Goal: Information Seeking & Learning: Check status

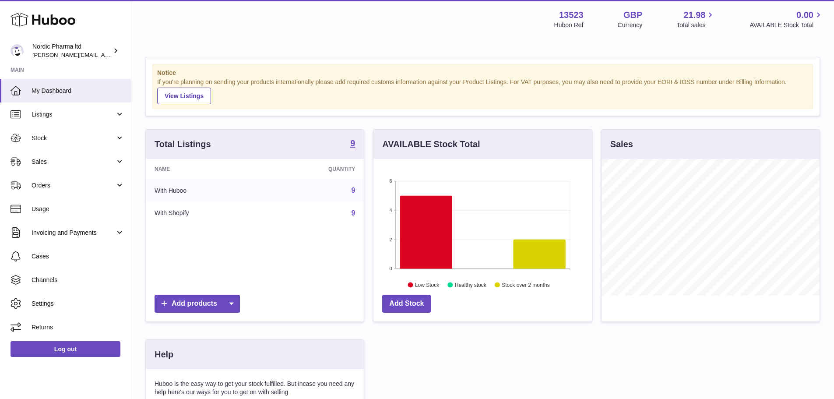
scroll to position [137, 221]
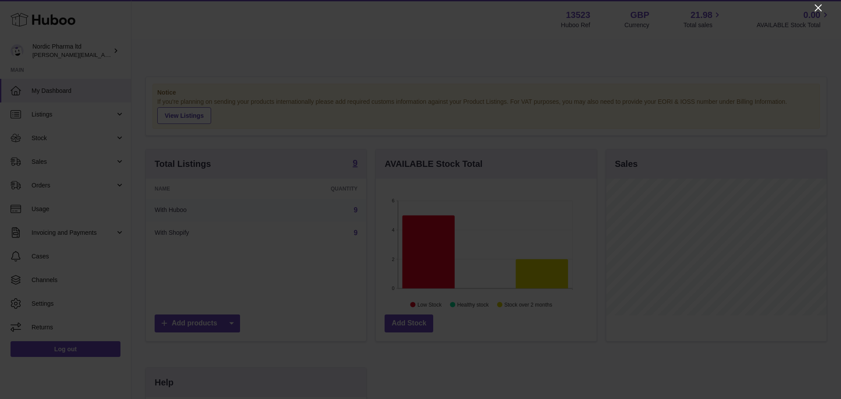
click at [818, 8] on icon "Close" at bounding box center [817, 7] width 7 height 7
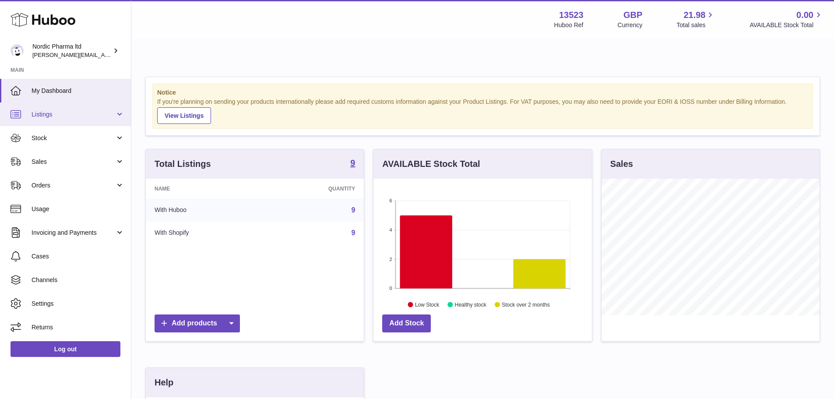
click at [95, 112] on span "Listings" at bounding box center [74, 114] width 84 height 8
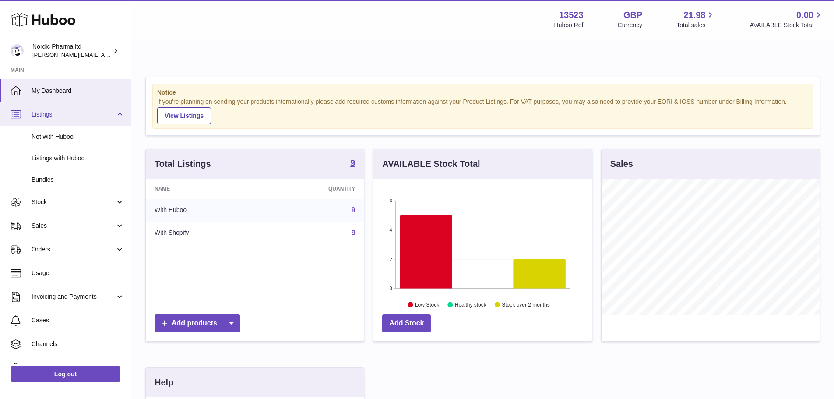
click at [95, 112] on span "Listings" at bounding box center [74, 114] width 84 height 8
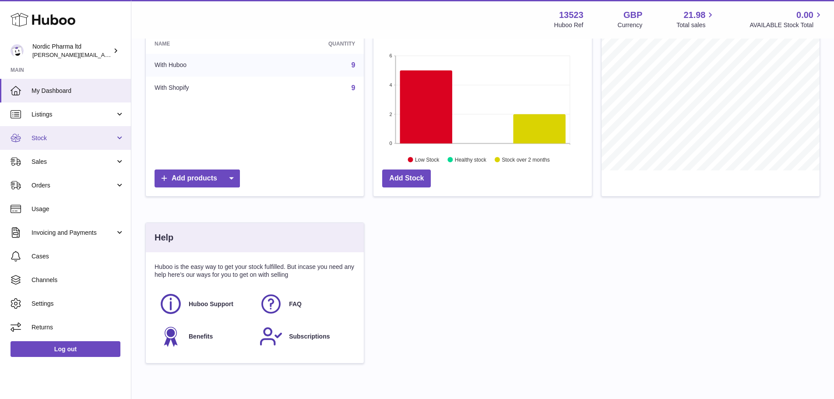
scroll to position [135, 0]
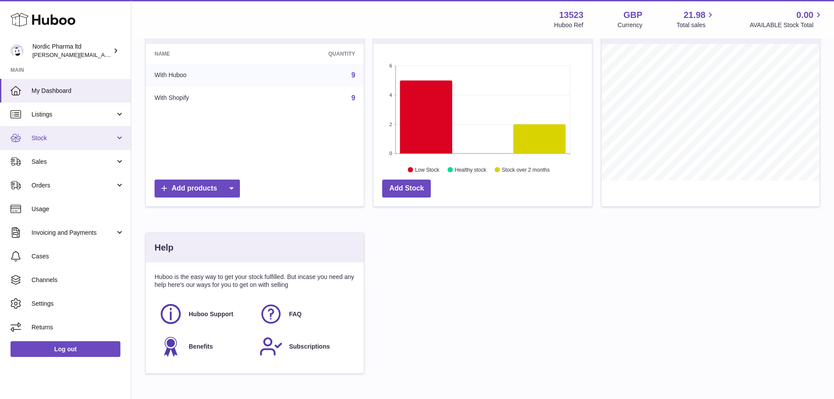
click at [69, 136] on span "Stock" at bounding box center [74, 138] width 84 height 8
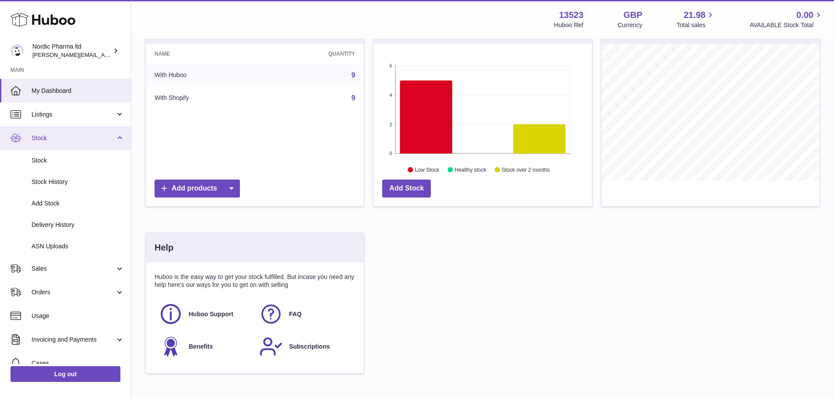
click at [69, 136] on span "Stock" at bounding box center [74, 138] width 84 height 8
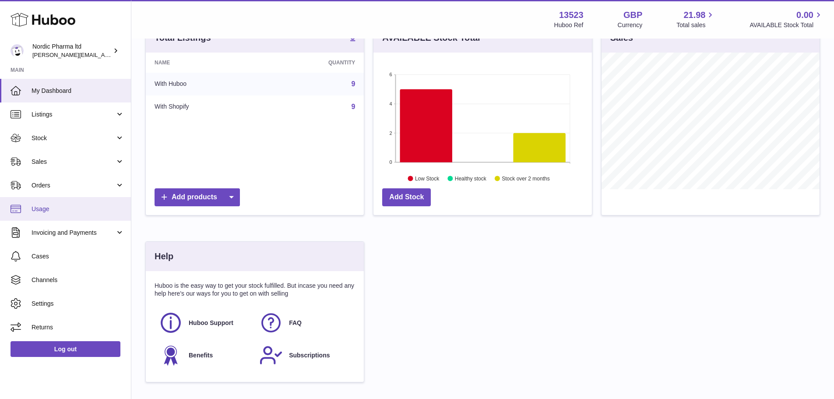
scroll to position [124, 0]
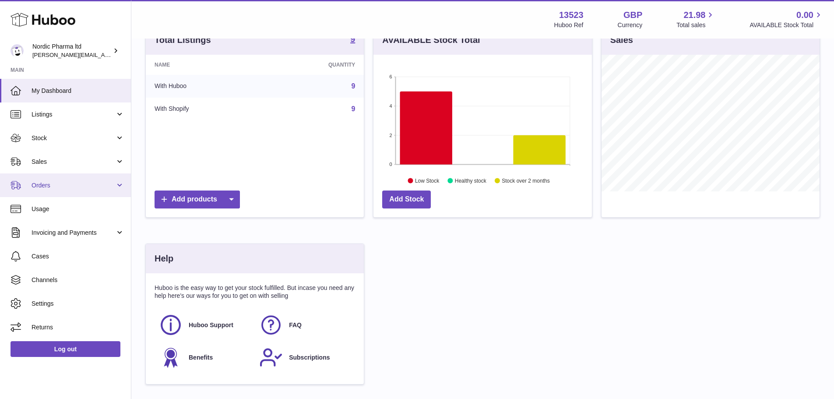
click at [90, 188] on span "Orders" at bounding box center [74, 185] width 84 height 8
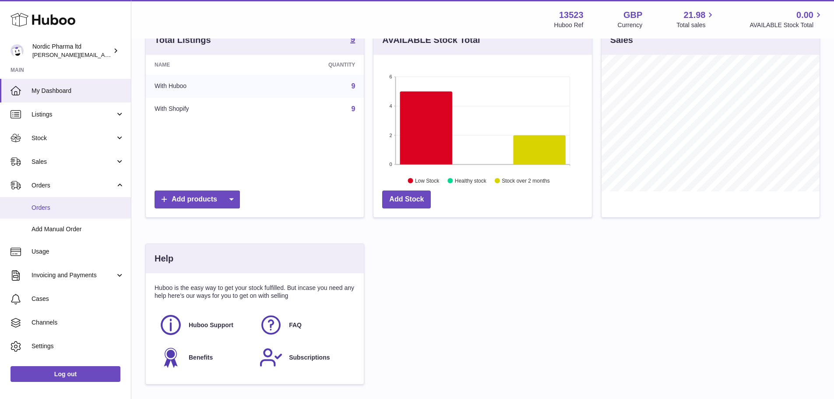
click at [88, 208] on span "Orders" at bounding box center [78, 208] width 93 height 8
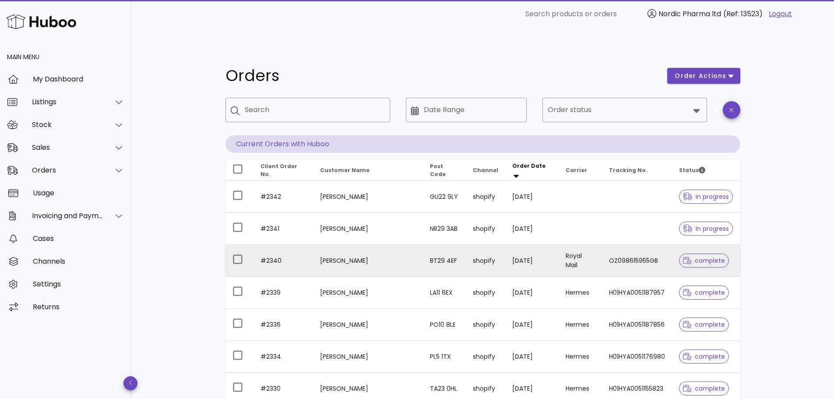
click at [339, 245] on td "Kerry Magill" at bounding box center [368, 261] width 110 height 32
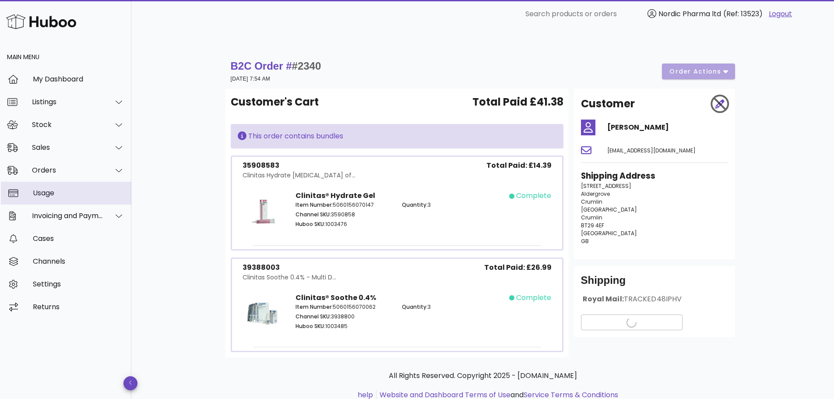
click at [70, 195] on div "Usage" at bounding box center [79, 193] width 92 height 8
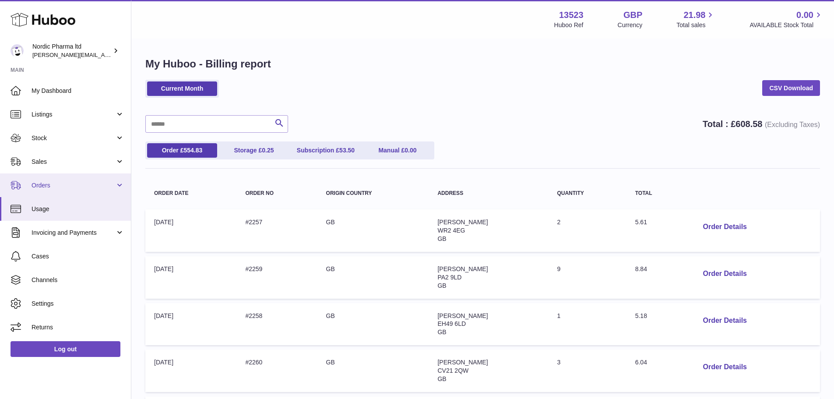
click at [56, 183] on span "Orders" at bounding box center [74, 185] width 84 height 8
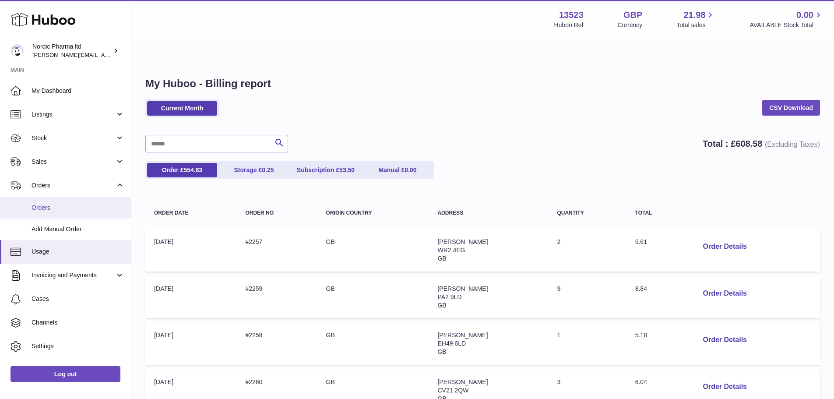
click at [63, 207] on span "Orders" at bounding box center [78, 208] width 93 height 8
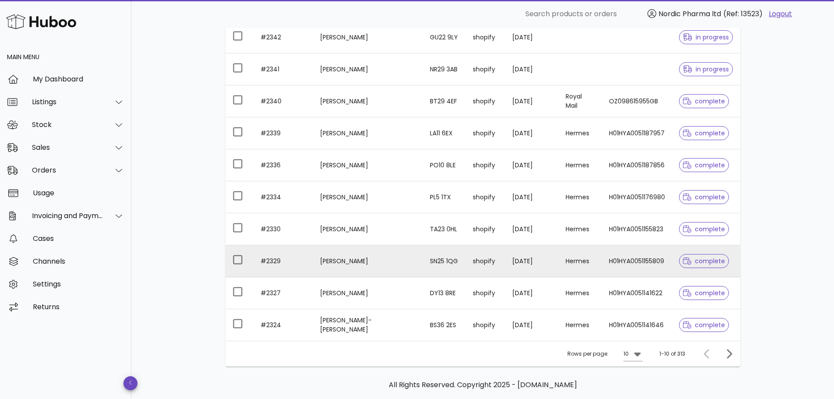
scroll to position [177, 0]
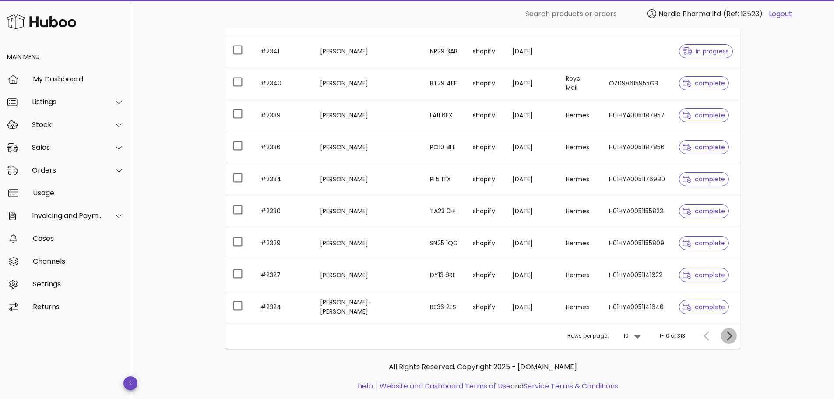
click at [733, 331] on icon "Next page" at bounding box center [729, 336] width 11 height 11
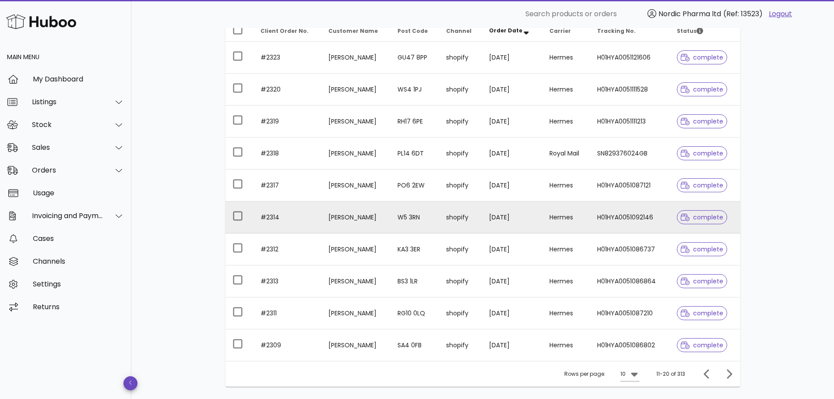
scroll to position [153, 0]
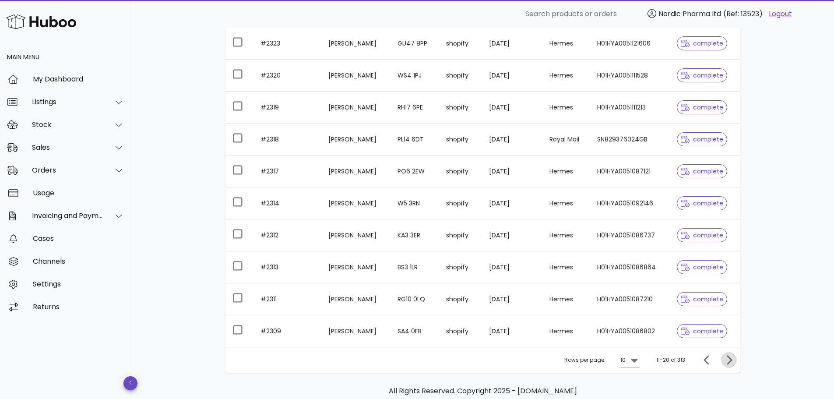
click at [734, 355] on icon "Next page" at bounding box center [729, 360] width 11 height 11
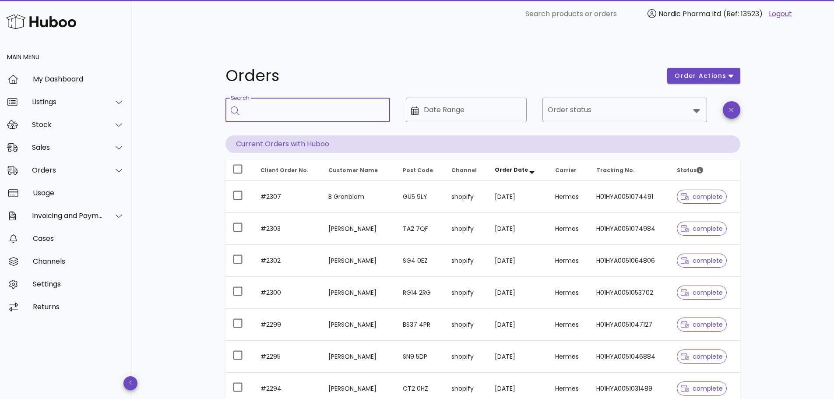
click at [327, 103] on input "Search" at bounding box center [314, 110] width 138 height 14
type input "**********"
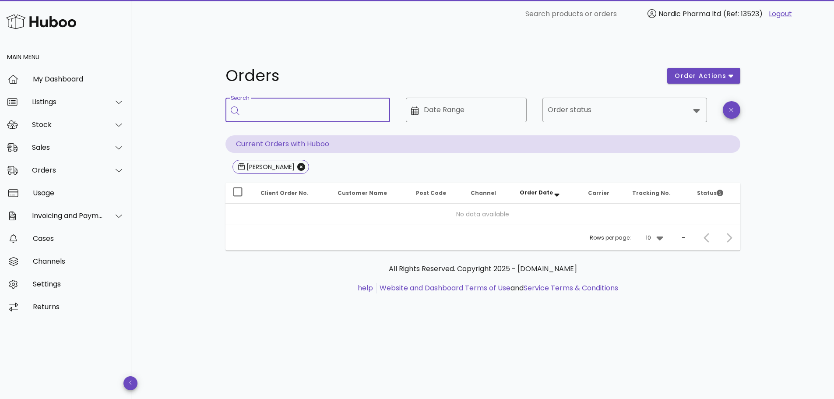
click at [330, 103] on input "Search" at bounding box center [314, 110] width 138 height 14
click at [121, 173] on icon at bounding box center [119, 170] width 7 height 8
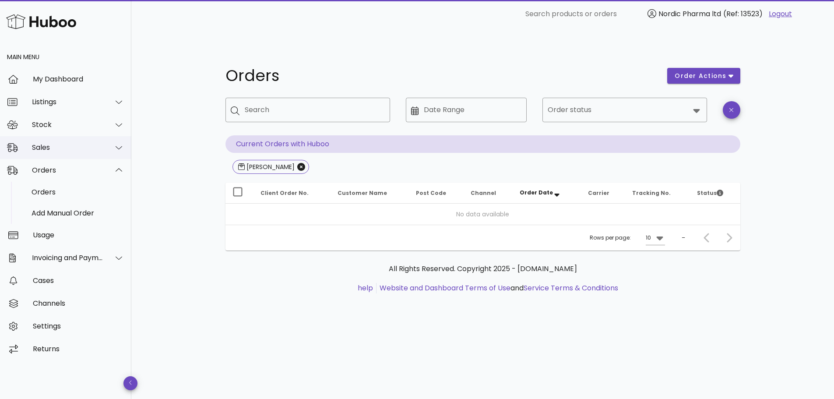
click at [102, 147] on div "Sales" at bounding box center [67, 147] width 71 height 8
click at [86, 170] on div "Sales" at bounding box center [78, 169] width 93 height 8
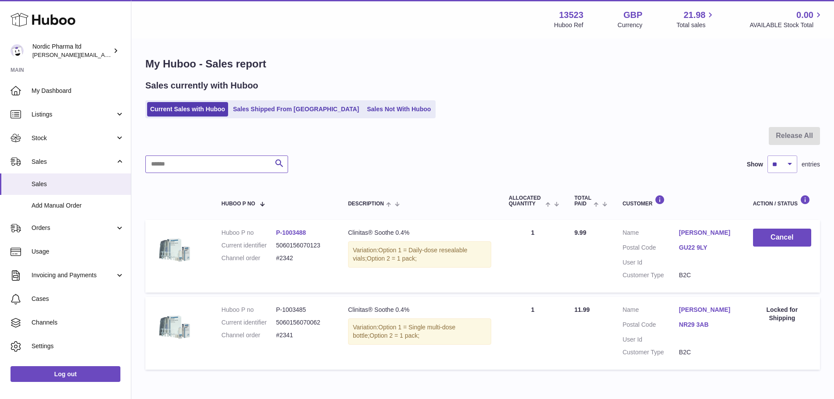
click at [204, 161] on input "text" at bounding box center [216, 164] width 143 height 18
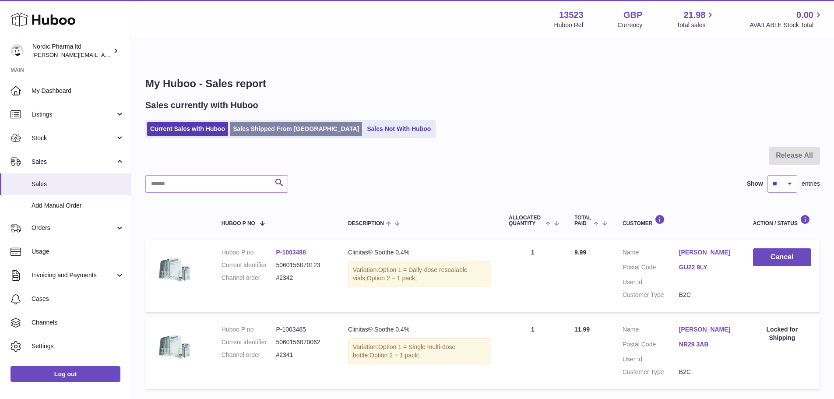
click at [250, 122] on link "Sales Shipped From [GEOGRAPHIC_DATA]" at bounding box center [296, 129] width 132 height 14
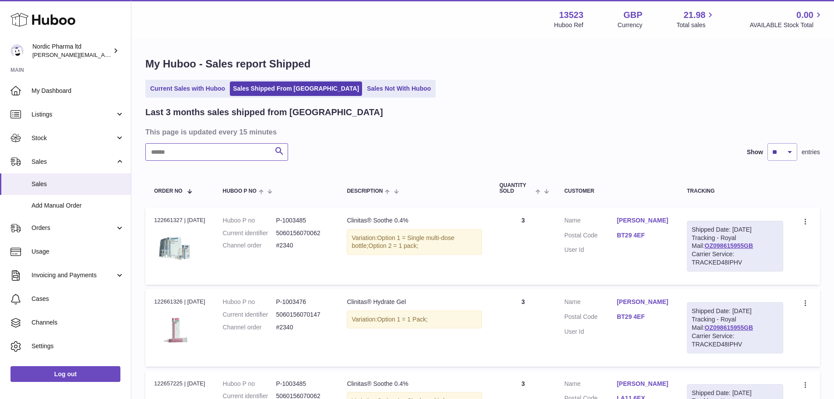
click at [182, 145] on input "text" at bounding box center [216, 152] width 143 height 18
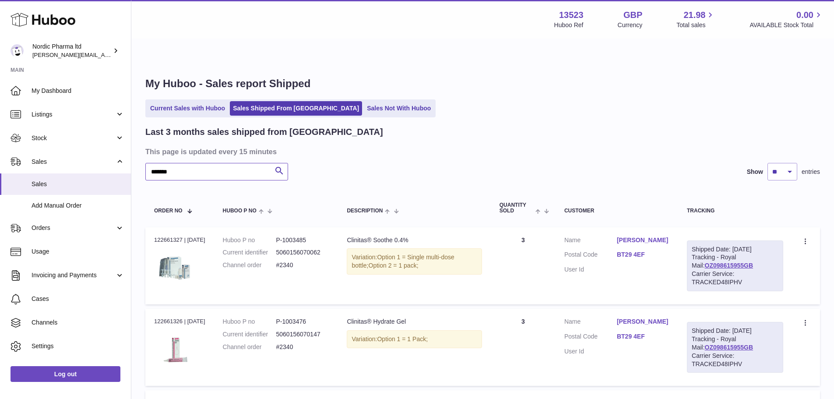
type input "*******"
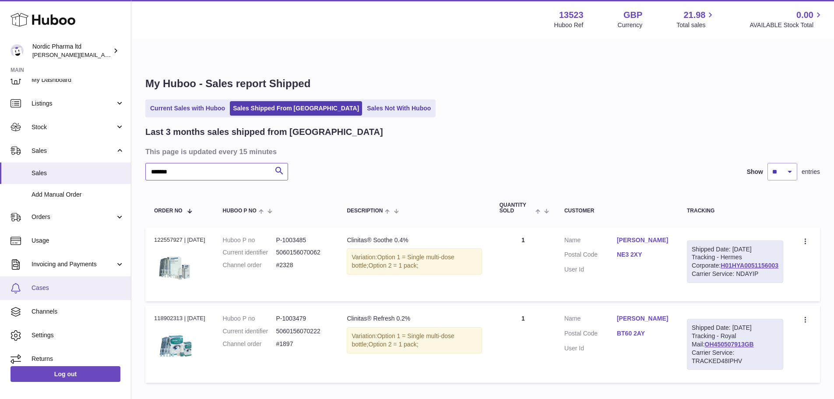
scroll to position [18, 0]
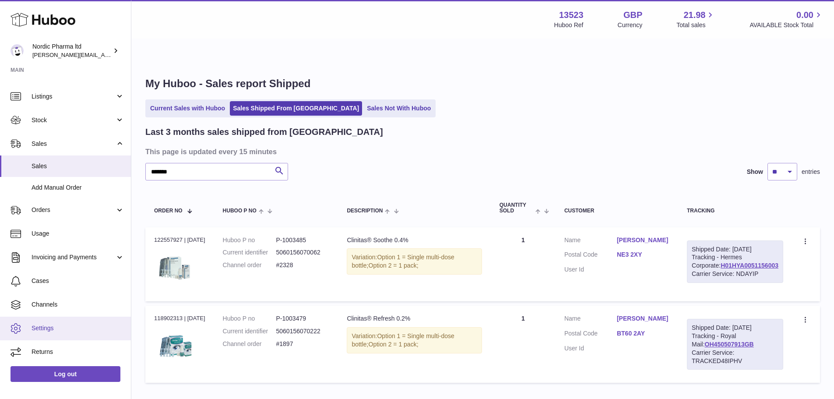
click at [60, 328] on span "Settings" at bounding box center [78, 328] width 93 height 8
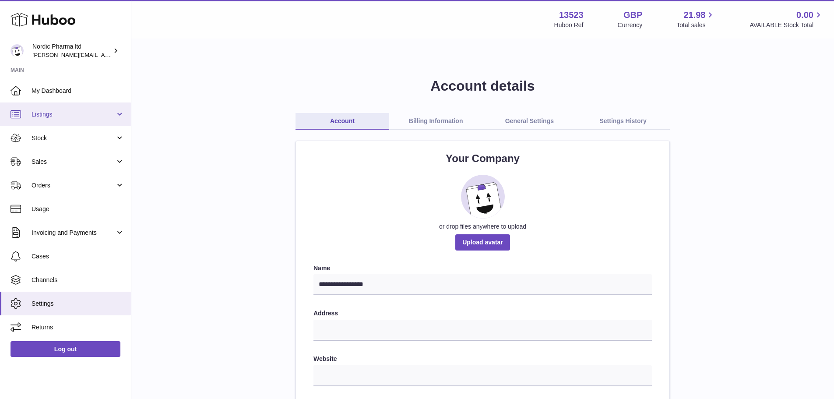
click at [77, 113] on span "Listings" at bounding box center [74, 114] width 84 height 8
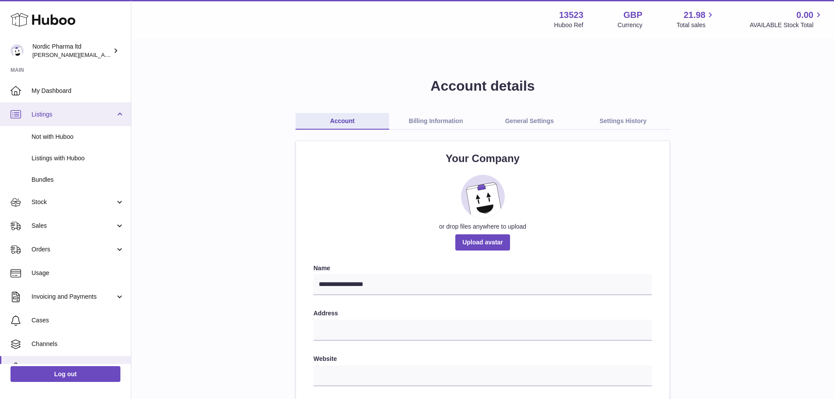
click at [77, 113] on span "Listings" at bounding box center [74, 114] width 84 height 8
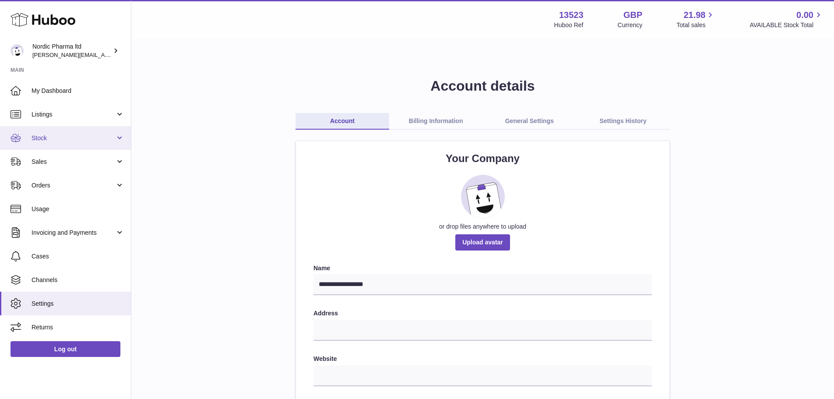
click at [95, 137] on span "Stock" at bounding box center [74, 138] width 84 height 8
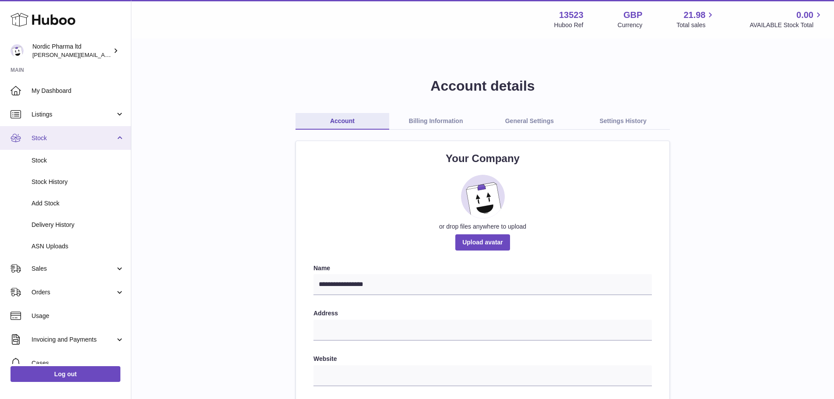
click at [95, 137] on span "Stock" at bounding box center [74, 138] width 84 height 8
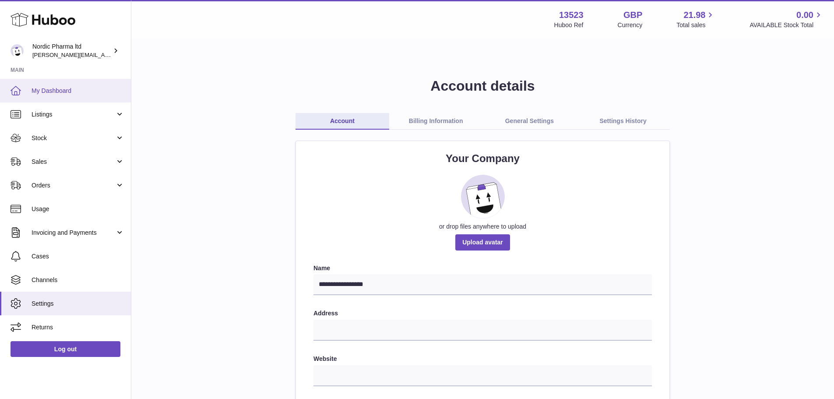
click at [51, 95] on span "My Dashboard" at bounding box center [78, 91] width 93 height 8
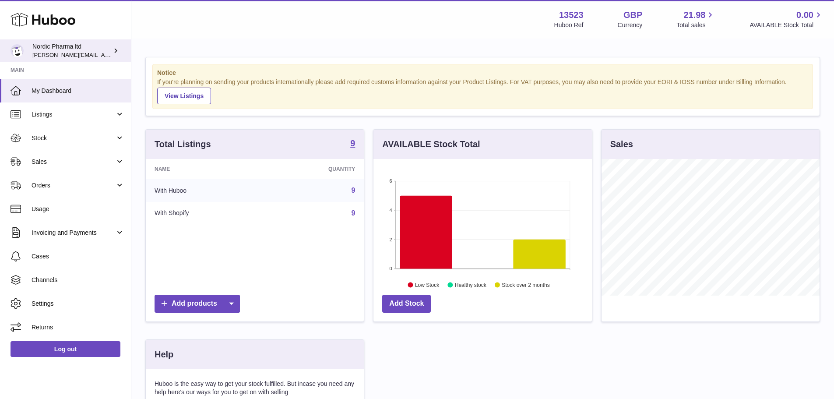
click at [112, 44] on link "Nordic Pharma ltd joe.plant@nordicpharma.com" at bounding box center [65, 50] width 131 height 23
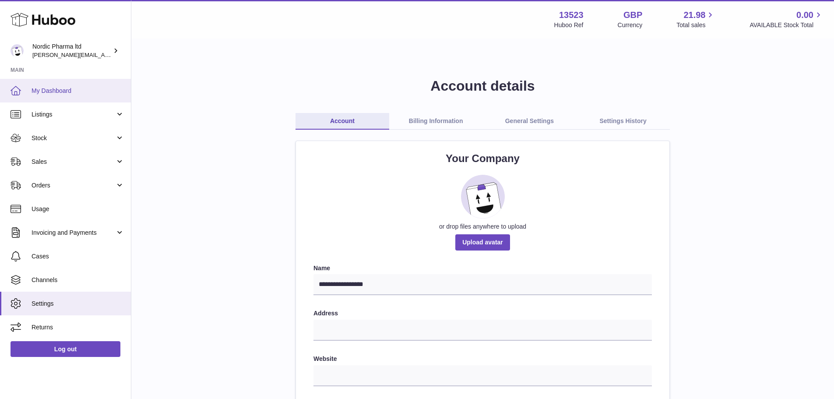
click at [61, 88] on span "My Dashboard" at bounding box center [78, 91] width 93 height 8
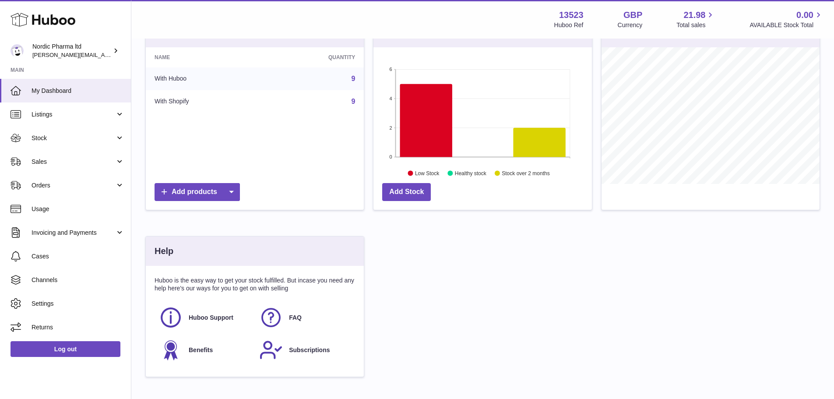
scroll to position [168, 0]
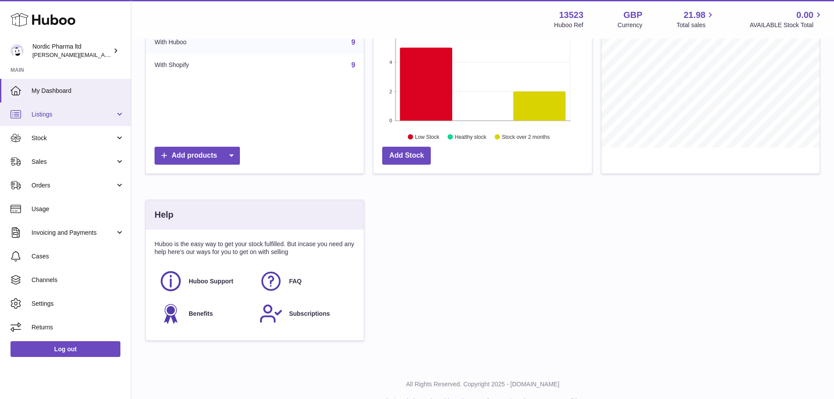
click at [88, 113] on span "Listings" at bounding box center [74, 114] width 84 height 8
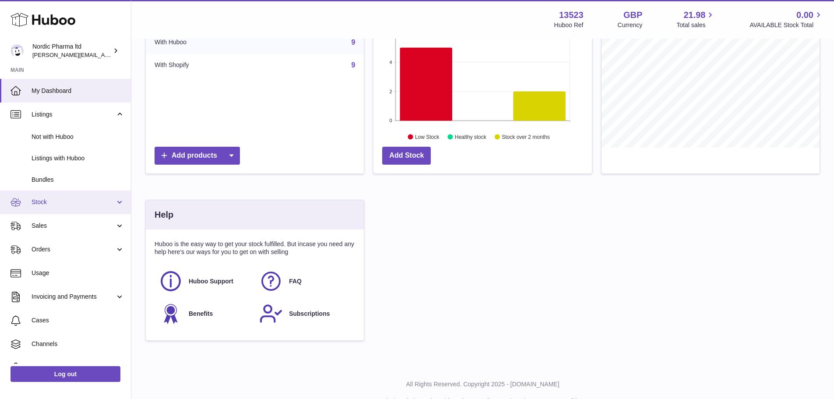
click at [76, 212] on link "Stock" at bounding box center [65, 202] width 131 height 24
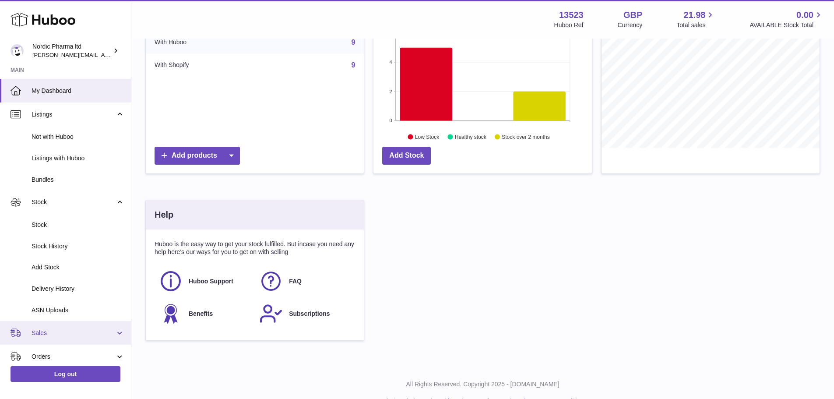
click at [75, 342] on link "Sales" at bounding box center [65, 333] width 131 height 24
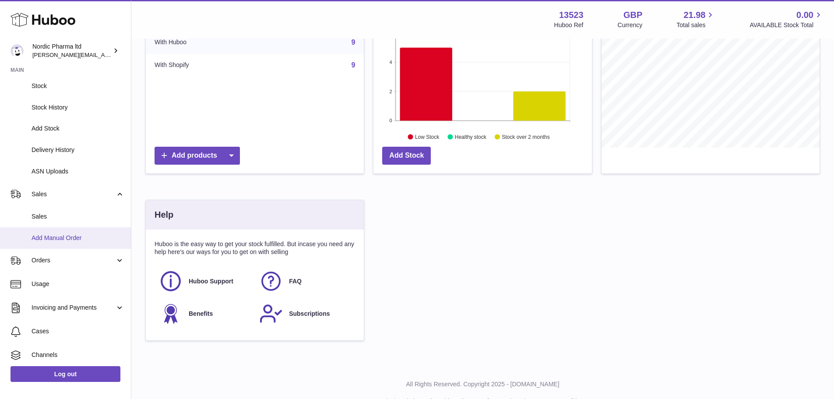
scroll to position [142, 0]
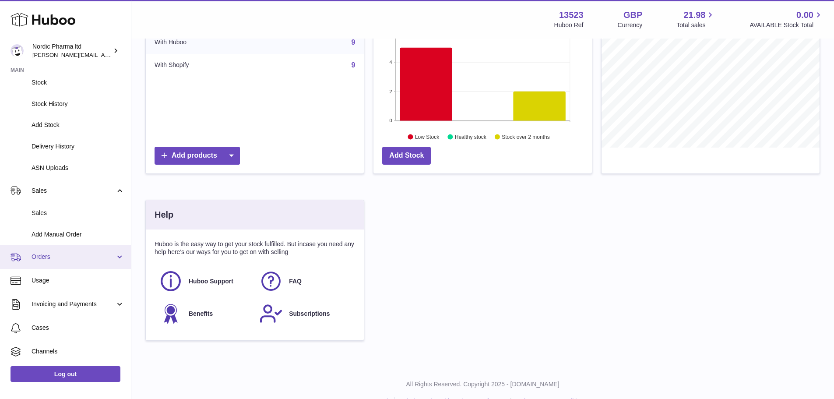
click at [38, 264] on link "Orders" at bounding box center [65, 257] width 131 height 24
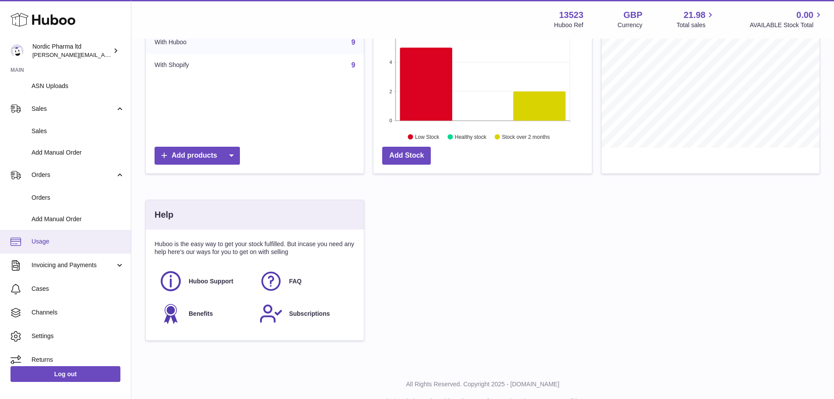
scroll to position [221, 0]
click at [39, 239] on link "Usage" at bounding box center [65, 245] width 131 height 24
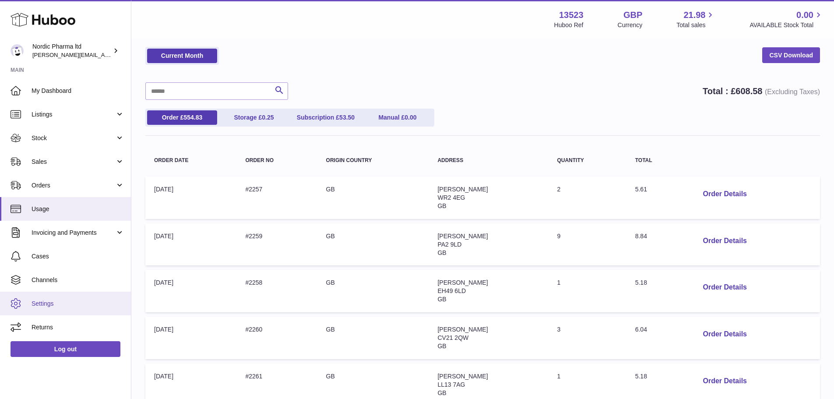
scroll to position [55, 0]
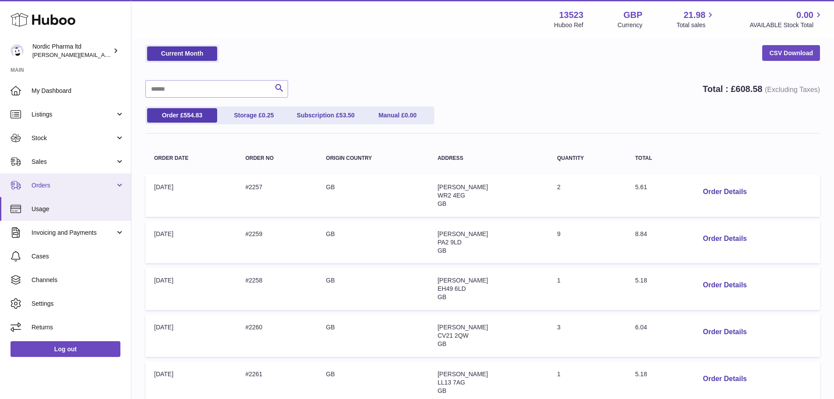
click at [83, 181] on span "Orders" at bounding box center [74, 185] width 84 height 8
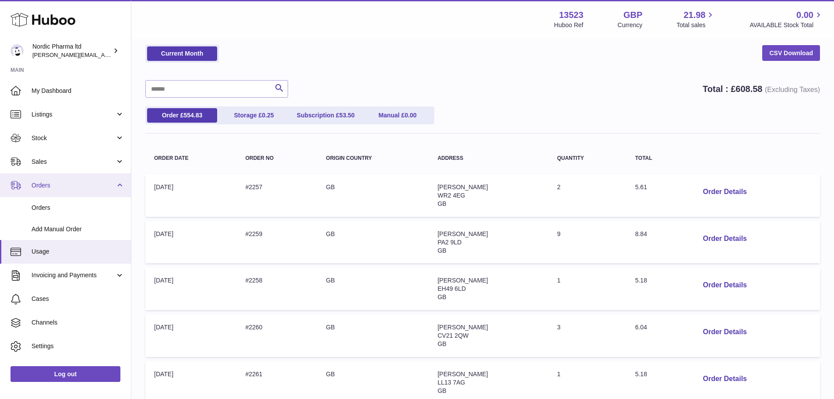
click at [83, 181] on span "Orders" at bounding box center [74, 185] width 84 height 8
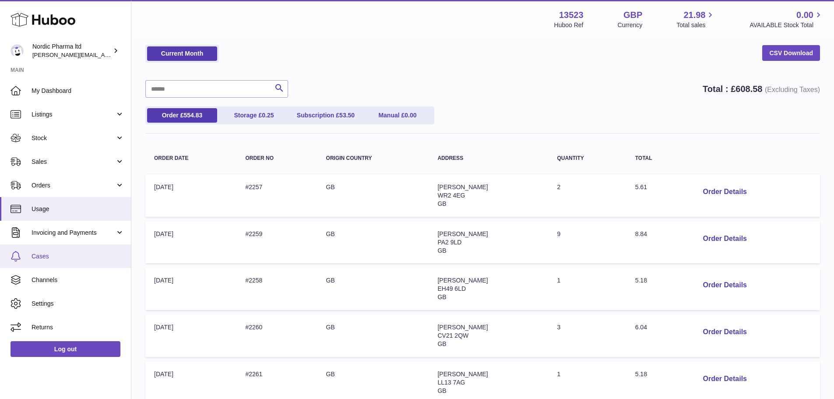
click at [61, 256] on span "Cases" at bounding box center [78, 256] width 93 height 8
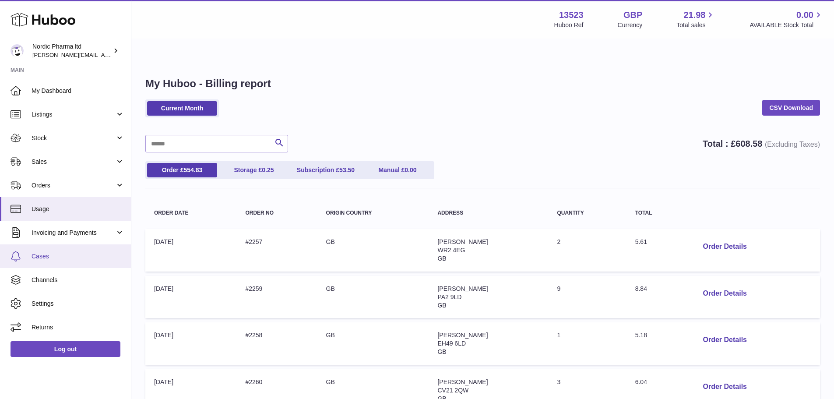
click at [67, 257] on span "Cases" at bounding box center [78, 256] width 93 height 8
drag, startPoint x: 555, startPoint y: 17, endPoint x: 585, endPoint y: 26, distance: 31.2
click at [585, 26] on div "13523 Huboo Ref GBP Currency 21.98 Total sales 0.00 AVAILABLE Stock Total" at bounding box center [688, 19] width 269 height 20
copy div "13523 Huboo Ref"
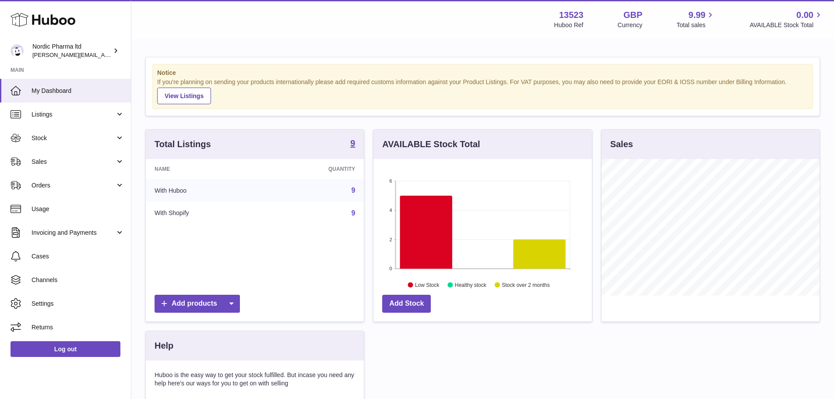
scroll to position [137, 218]
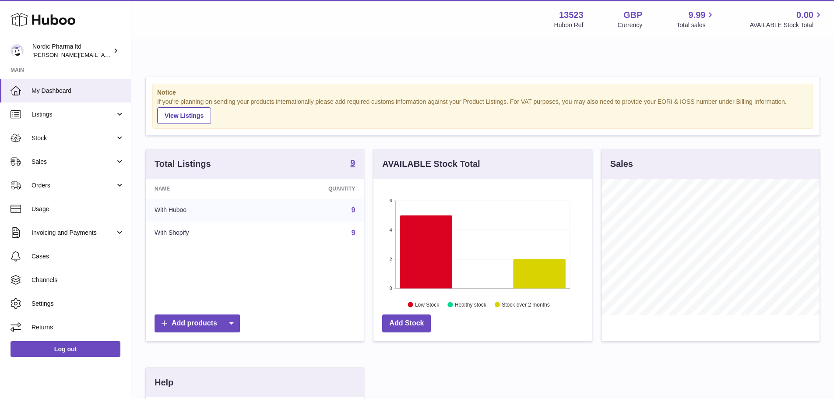
click at [456, 11] on div "Menu Huboo 13523 Huboo Ref GBP Currency 9.99 Total sales 0.00 AVAILABLE Stock T…" at bounding box center [483, 19] width 682 height 20
click at [120, 175] on link "Orders" at bounding box center [65, 185] width 131 height 24
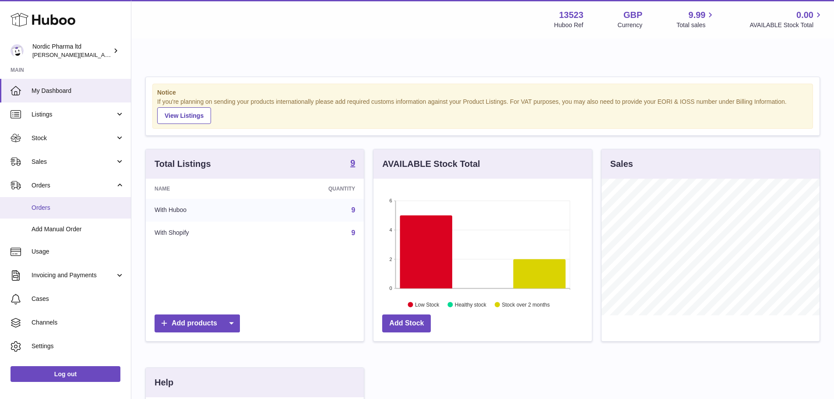
click at [115, 209] on span "Orders" at bounding box center [78, 208] width 93 height 8
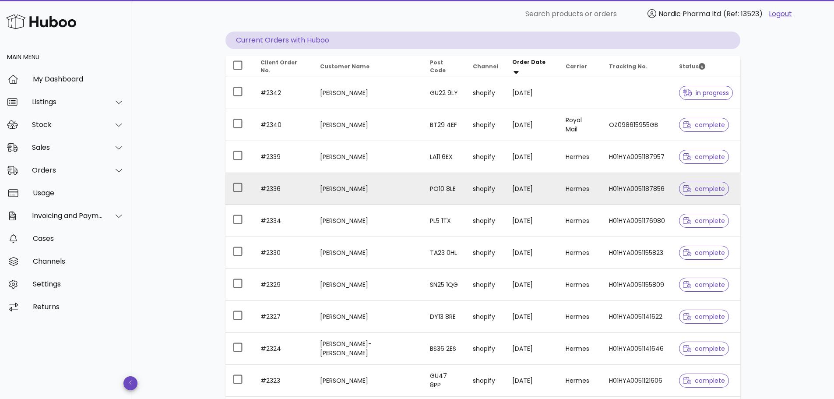
scroll to position [99, 0]
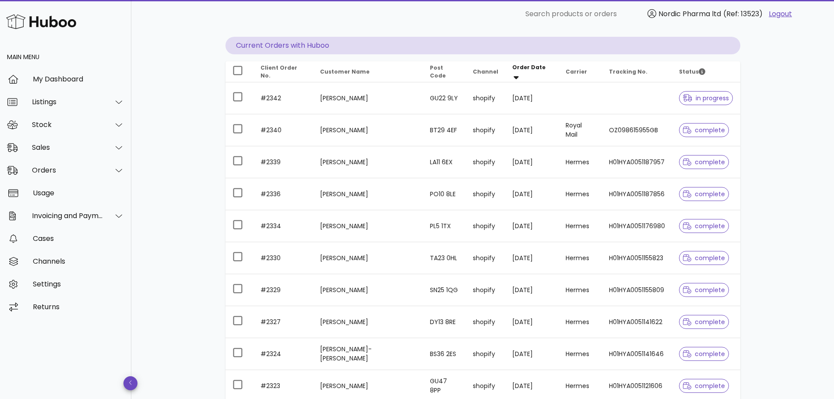
click at [165, 90] on div "Orders order actions ​ Search ​ Date Range ​ Order status Current Orders with H…" at bounding box center [482, 224] width 703 height 548
click at [218, 210] on div "Orders order actions ​ Search ​ Date Range ​ Order status Current Orders with H…" at bounding box center [482, 224] width 557 height 548
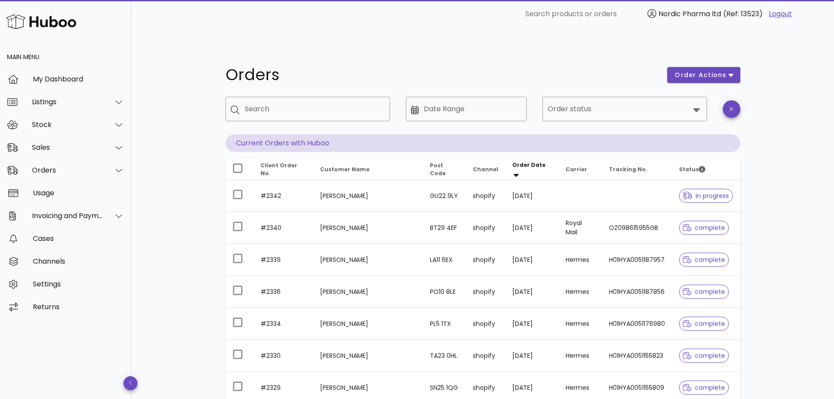
scroll to position [0, 0]
